Goal: Information Seeking & Learning: Compare options

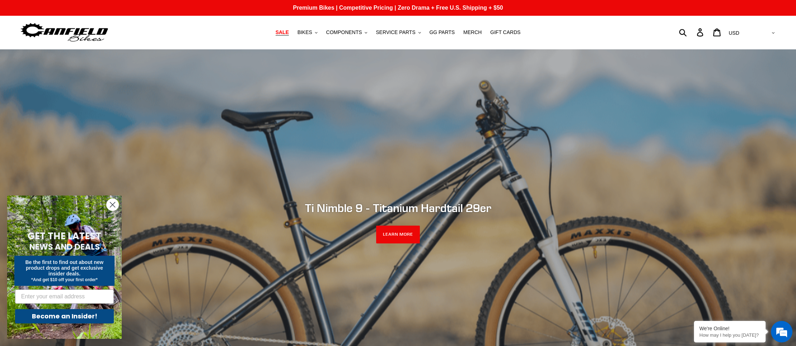
click at [287, 33] on span "SALE" at bounding box center [282, 32] width 13 height 6
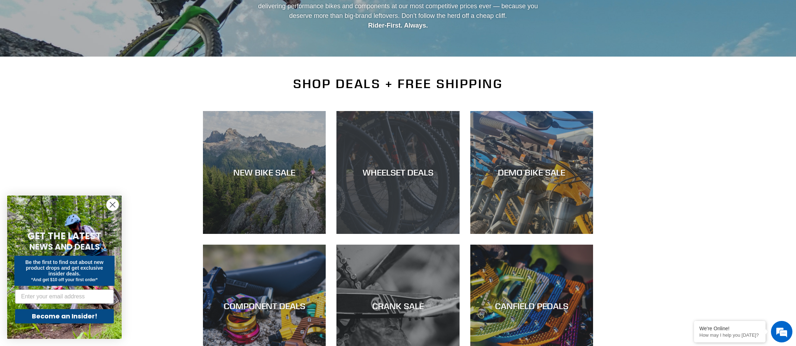
scroll to position [112, 0]
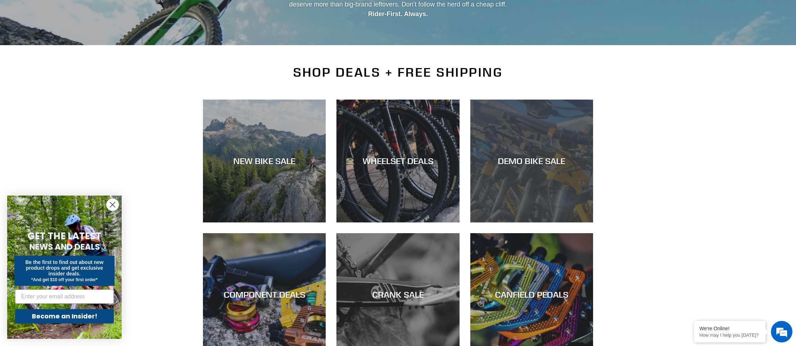
click at [529, 222] on div "DEMO BIKE SALE" at bounding box center [531, 222] width 123 height 0
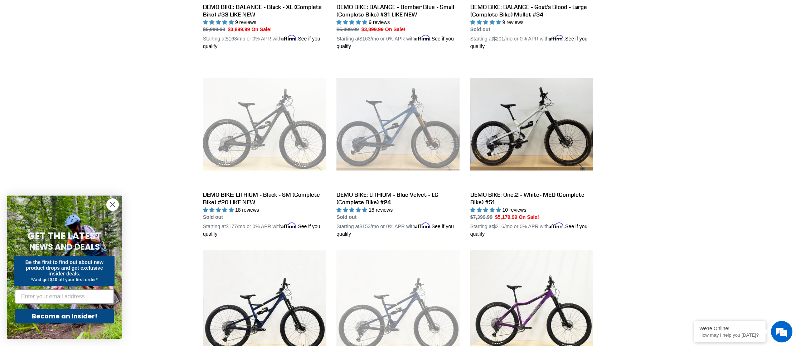
scroll to position [334, 0]
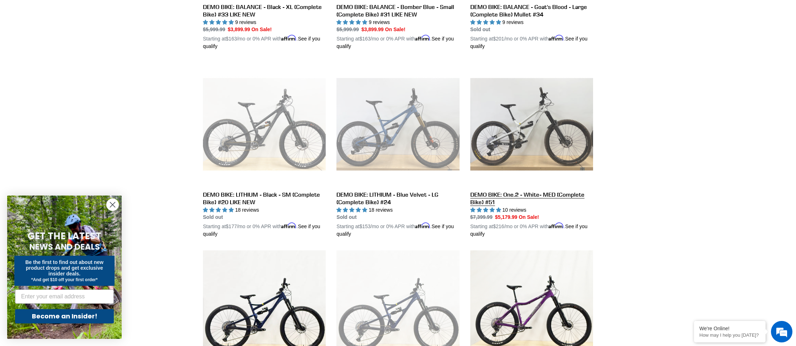
click at [547, 147] on link "DEMO BIKE: One.2 - White- MED (Complete Bike) #51" at bounding box center [531, 150] width 123 height 175
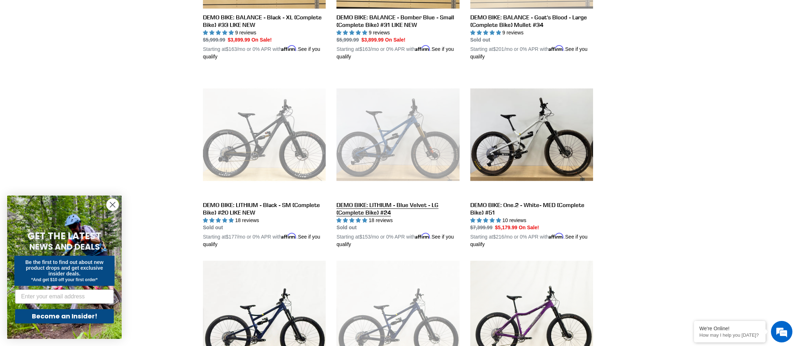
scroll to position [322, 0]
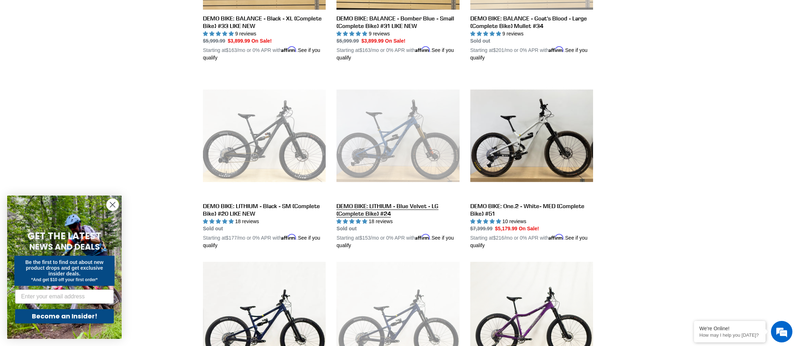
click at [411, 125] on link "DEMO BIKE: LITHIUM - Blue Velvet - LG (Complete Bike) #24" at bounding box center [397, 161] width 123 height 175
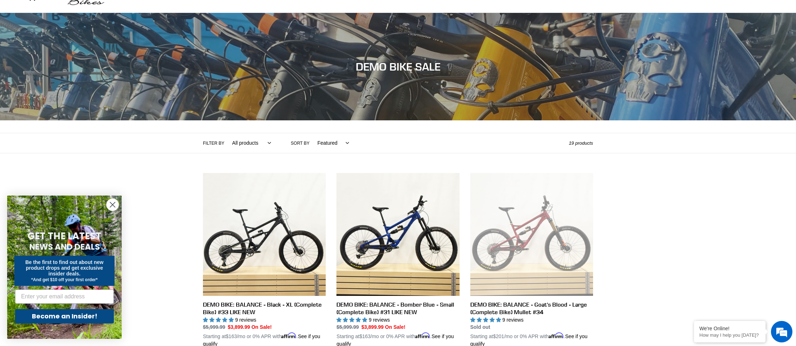
scroll to position [16, 0]
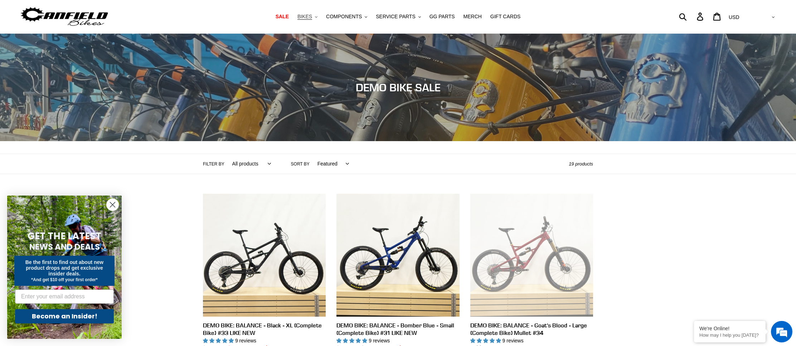
click at [311, 16] on span "BIKES" at bounding box center [304, 17] width 15 height 6
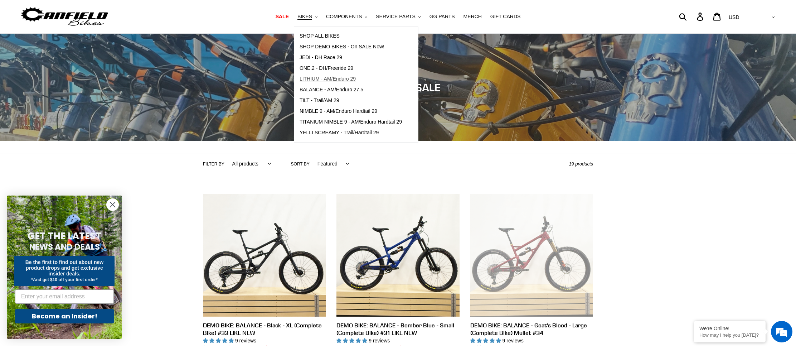
click at [327, 79] on span "LITHIUM - AM/Enduro 29" at bounding box center [328, 79] width 56 height 6
click at [327, 100] on span "TILT - Trail/AM 29" at bounding box center [320, 100] width 40 height 6
click at [331, 59] on span "JEDI - DH Race 29" at bounding box center [321, 57] width 43 height 6
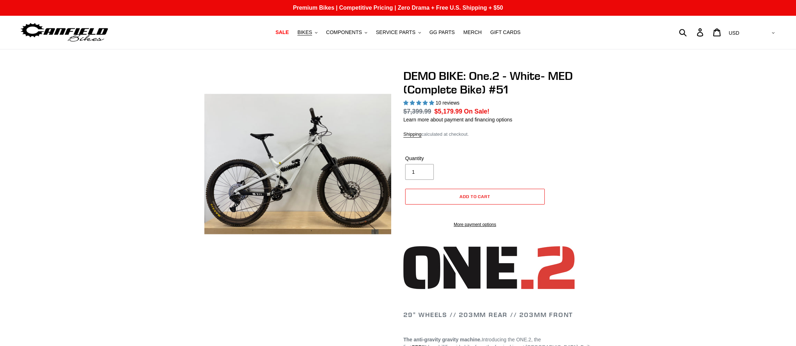
select select "highest-rating"
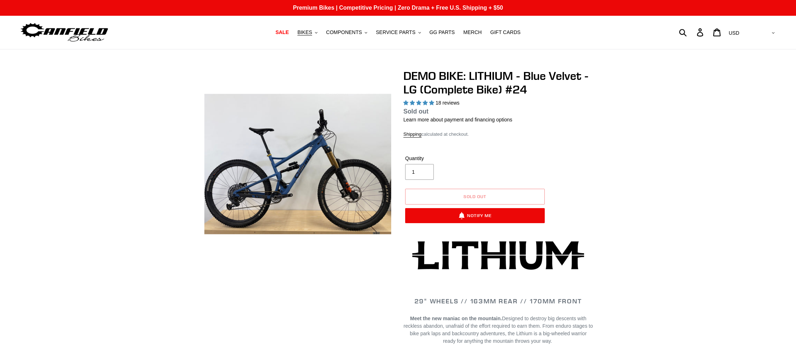
select select "highest-rating"
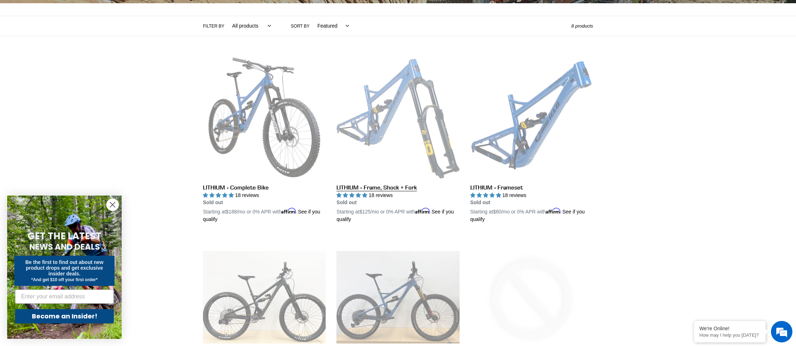
scroll to position [153, 0]
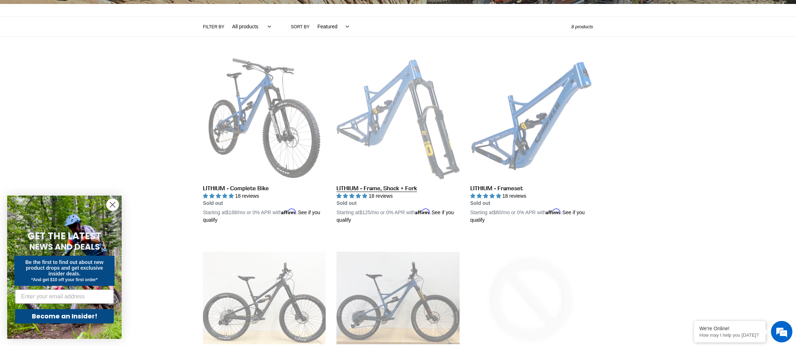
click at [413, 108] on link "LITHIUM - Frame, Shock + Fork" at bounding box center [397, 141] width 123 height 168
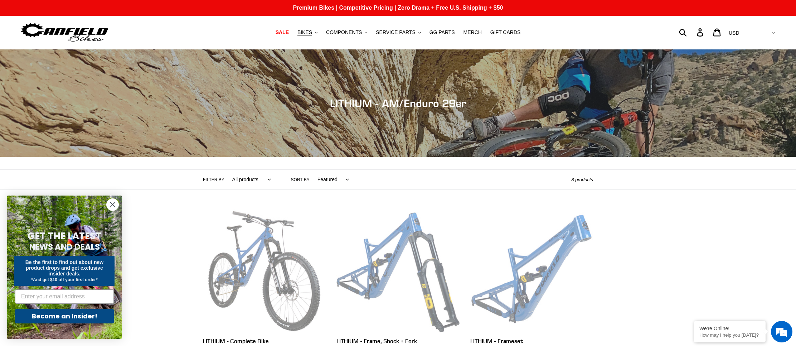
scroll to position [0, 0]
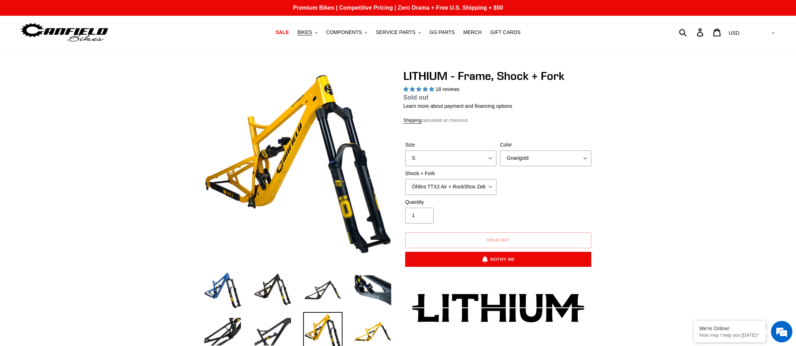
select select "highest-rating"
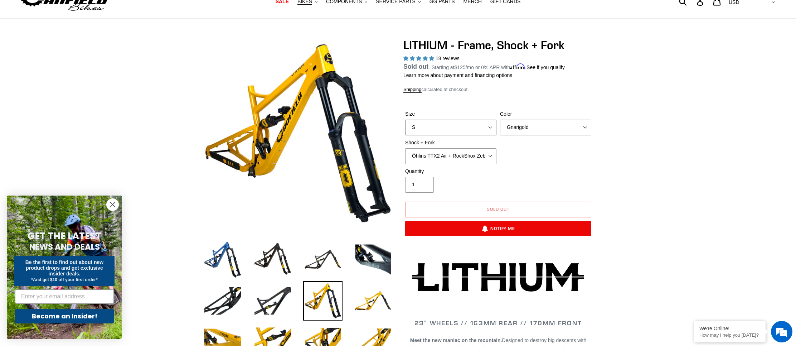
select select "L"
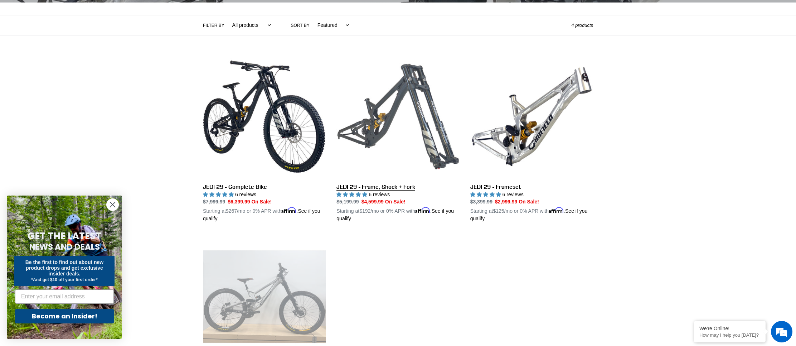
click at [427, 122] on link "JEDI 29 - Frame, Shock + Fork" at bounding box center [397, 139] width 123 height 168
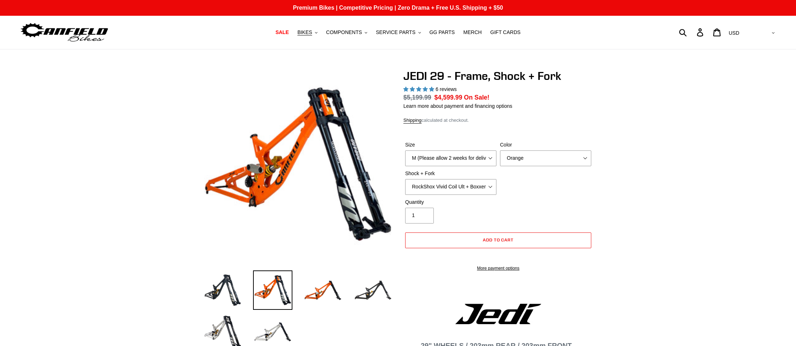
select select "highest-rating"
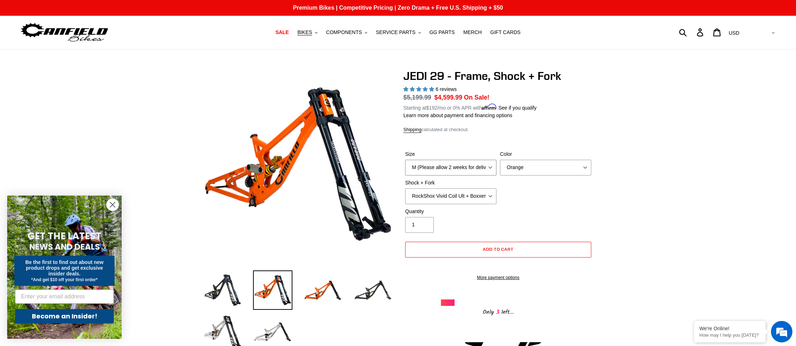
select select "L (Please allow 2 weeks for delivery)"
select select "Stealth Black"
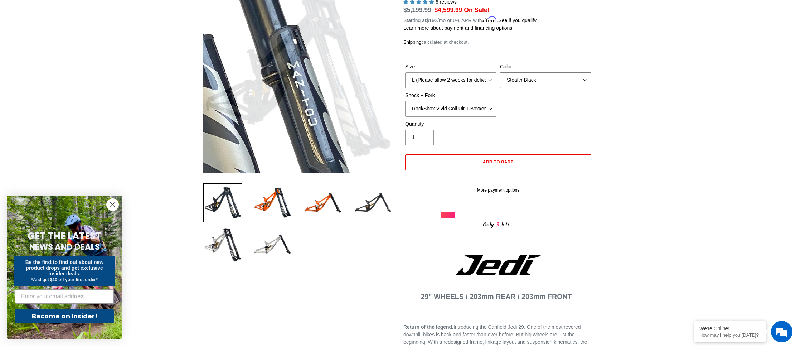
scroll to position [87, 0]
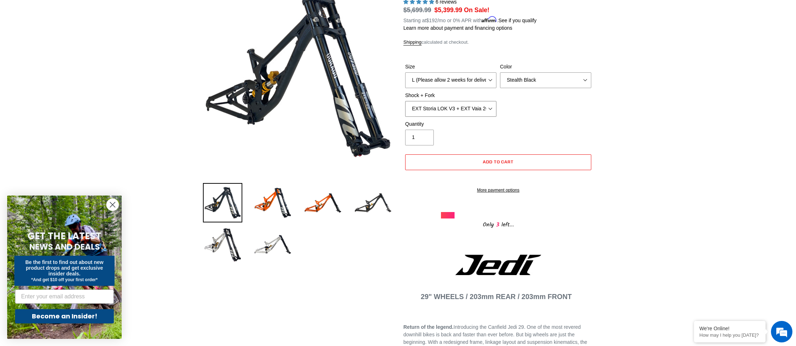
scroll to position [88, 0]
click at [326, 202] on img at bounding box center [322, 201] width 39 height 39
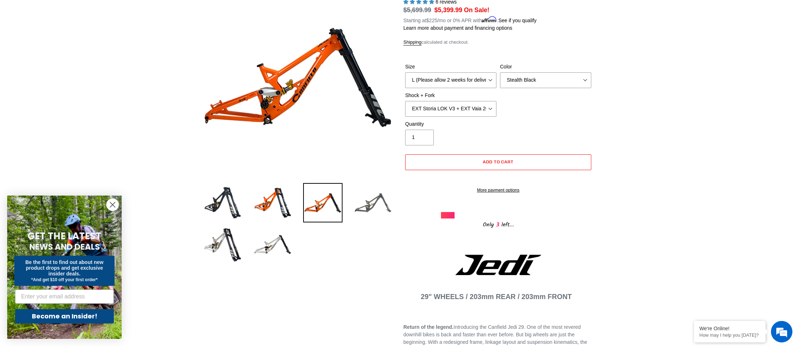
click at [362, 200] on img at bounding box center [372, 202] width 39 height 39
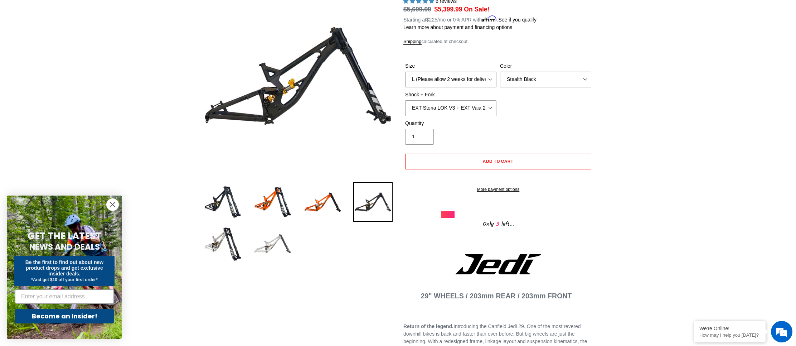
click at [271, 252] on img at bounding box center [272, 243] width 39 height 39
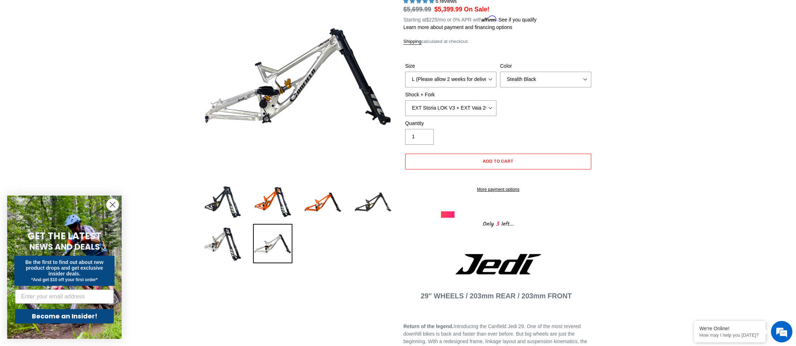
drag, startPoint x: 221, startPoint y: 239, endPoint x: 375, endPoint y: 158, distance: 173.9
click at [222, 239] on img at bounding box center [222, 243] width 39 height 39
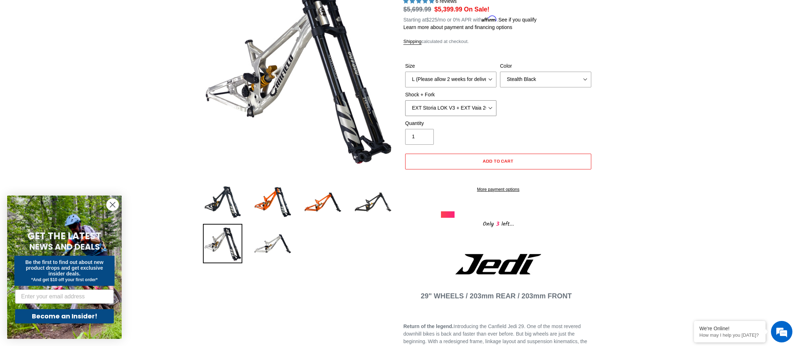
select select "Fox DHX2 250x75 + Fox 40 Float Grip2"
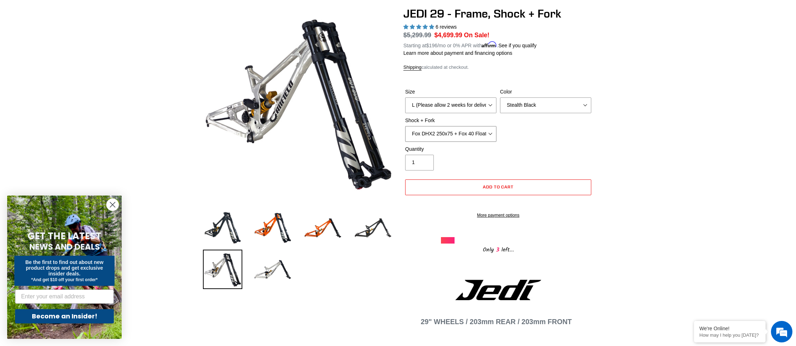
scroll to position [62, 0]
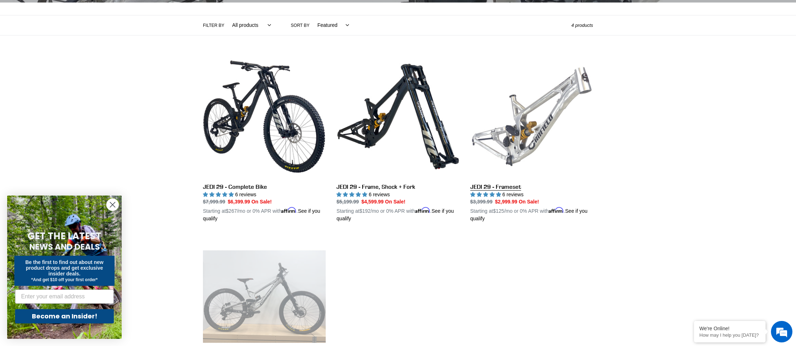
click at [552, 119] on link "JEDI 29 - Frameset" at bounding box center [531, 139] width 123 height 168
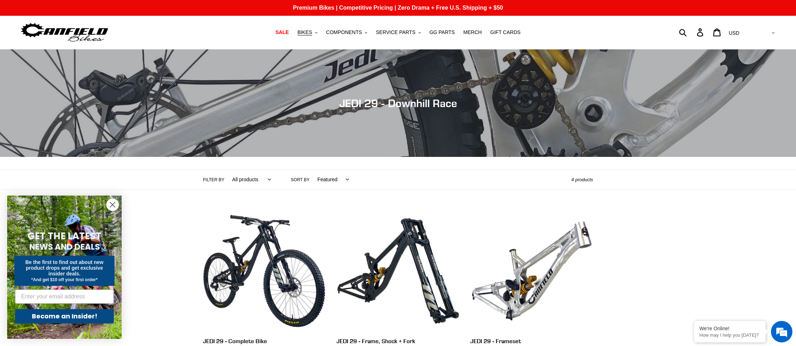
click at [64, 38] on img at bounding box center [64, 32] width 89 height 23
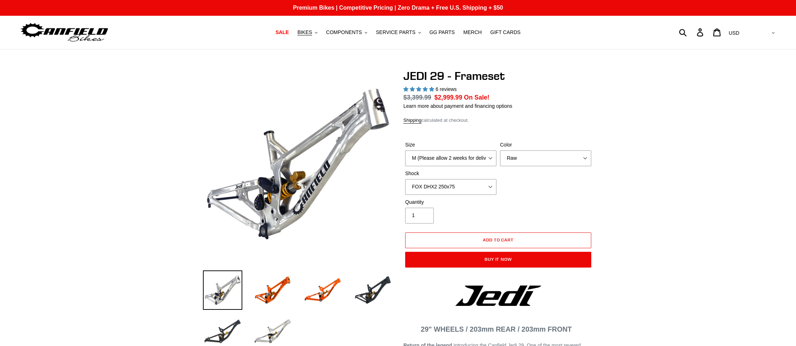
select select "highest-rating"
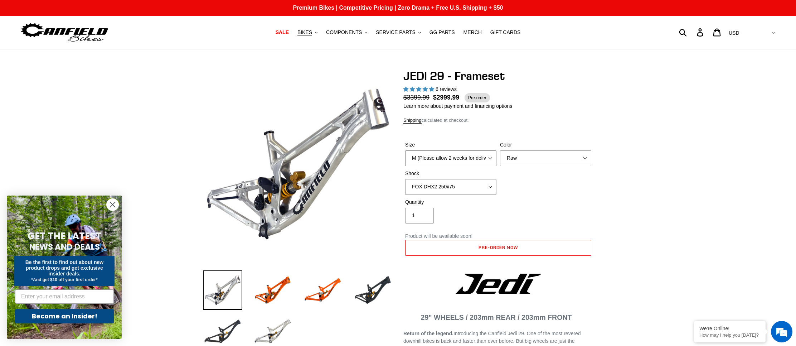
select select "L (Please allow 2 weeks for delivery)"
